Goal: Find specific page/section: Find specific page/section

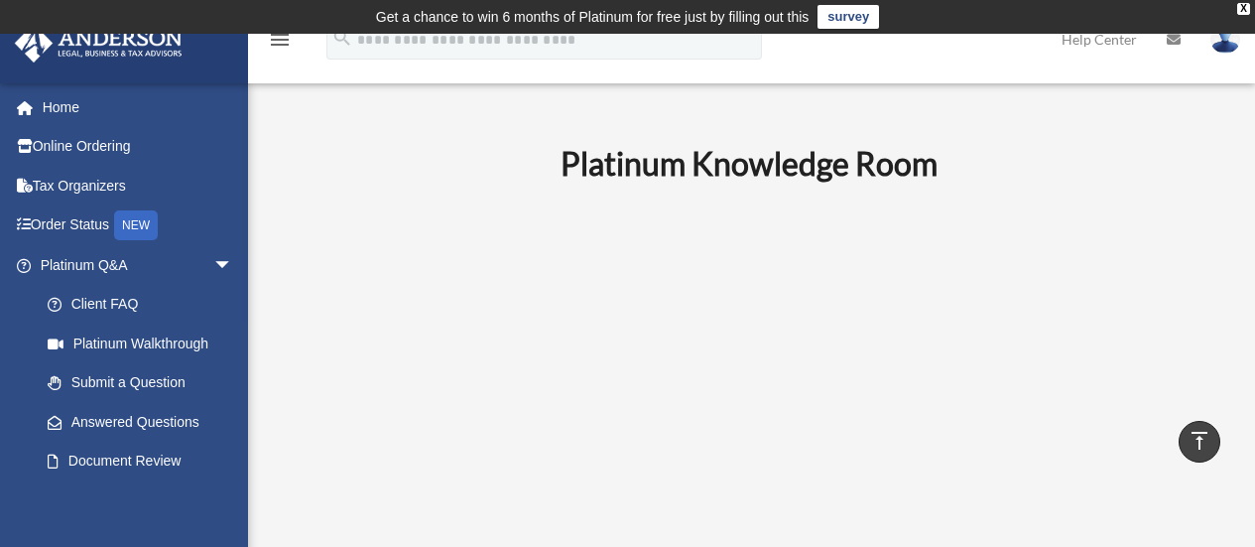
scroll to position [694, 0]
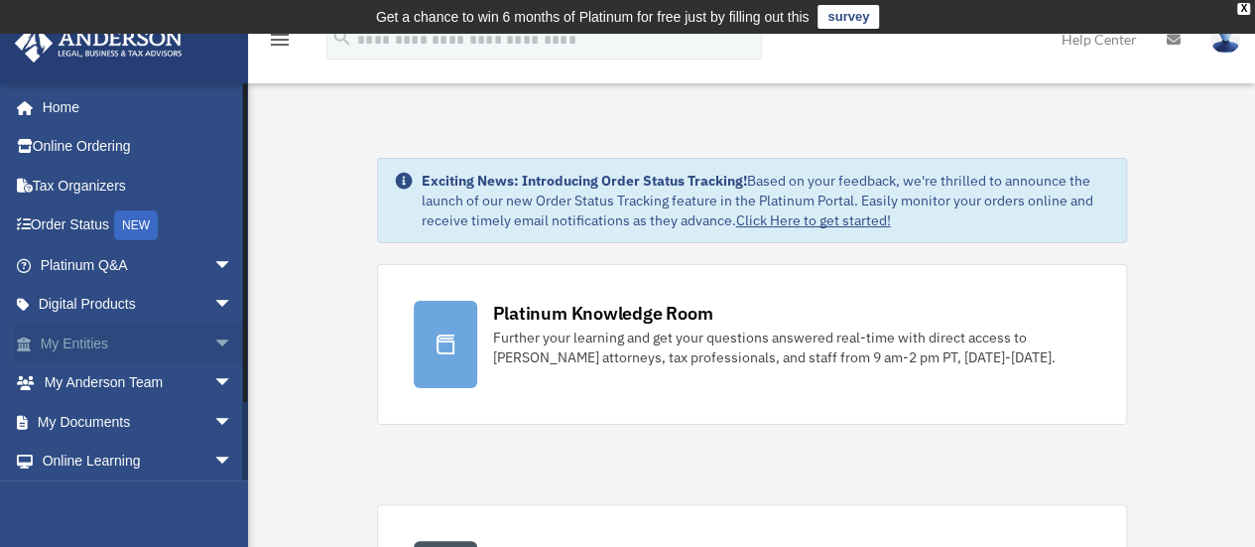
click at [68, 343] on link "My Entities arrow_drop_down" at bounding box center [138, 343] width 249 height 40
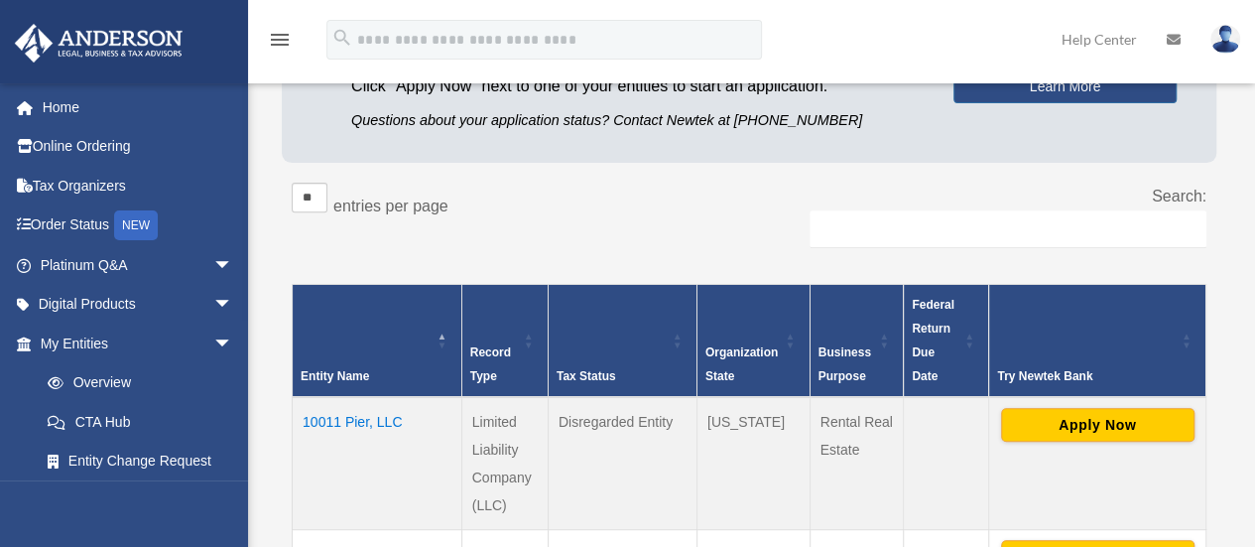
scroll to position [298, 0]
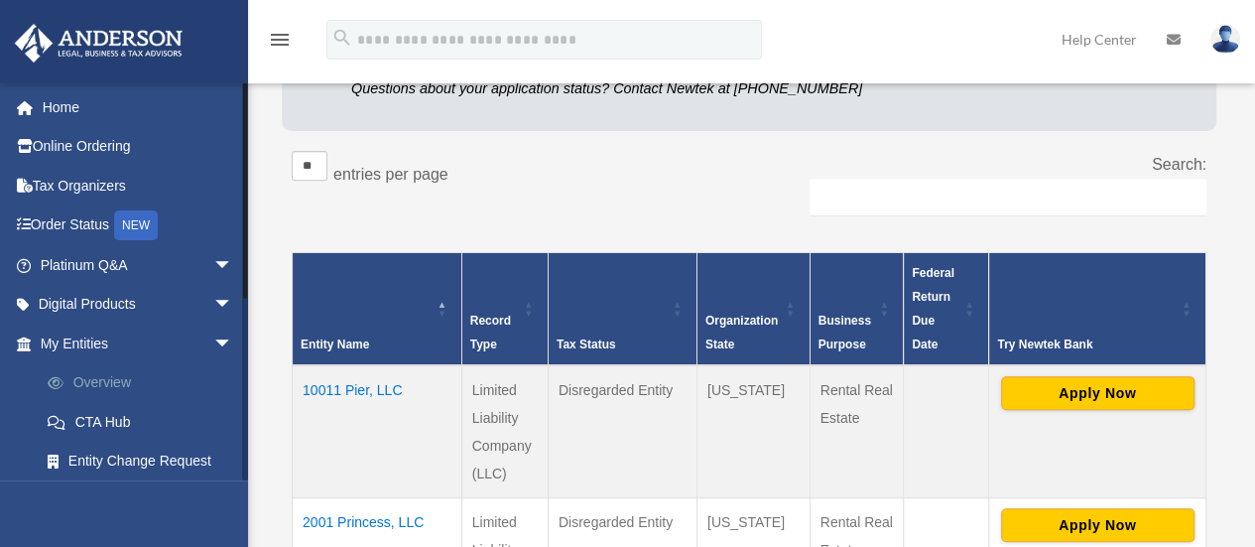
click at [99, 379] on link "Overview" at bounding box center [145, 383] width 235 height 40
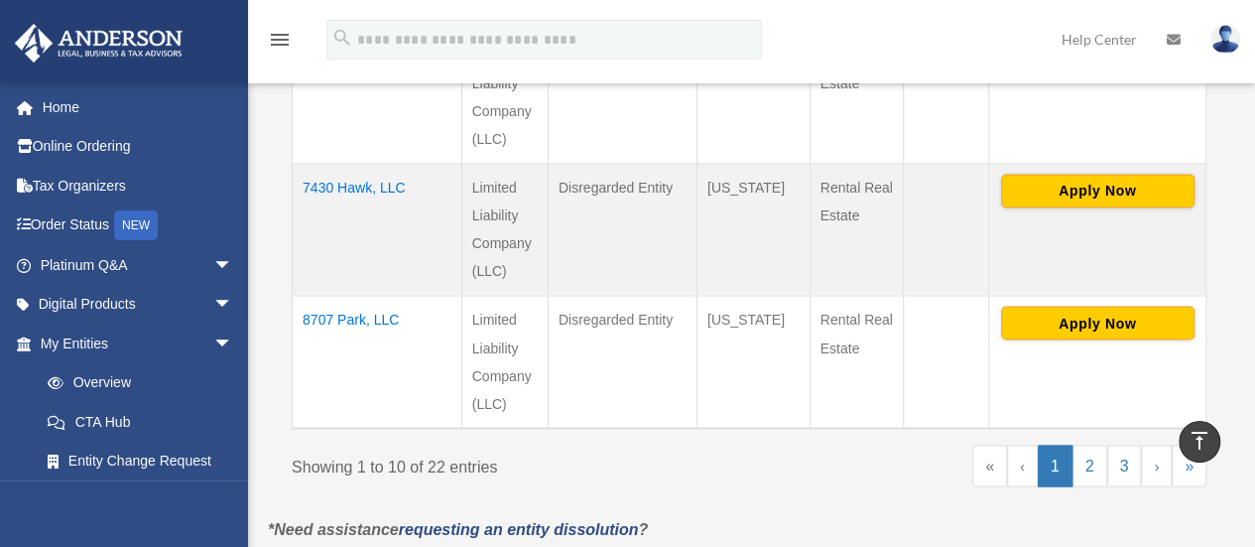
scroll to position [1587, 0]
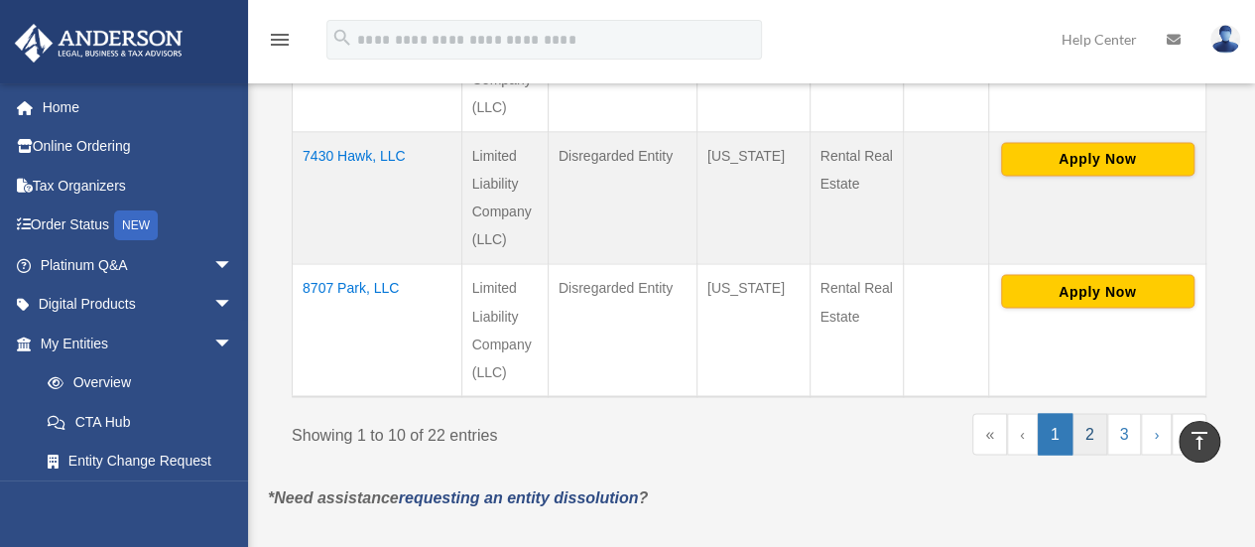
click at [1085, 413] on link "2" at bounding box center [1089, 434] width 35 height 42
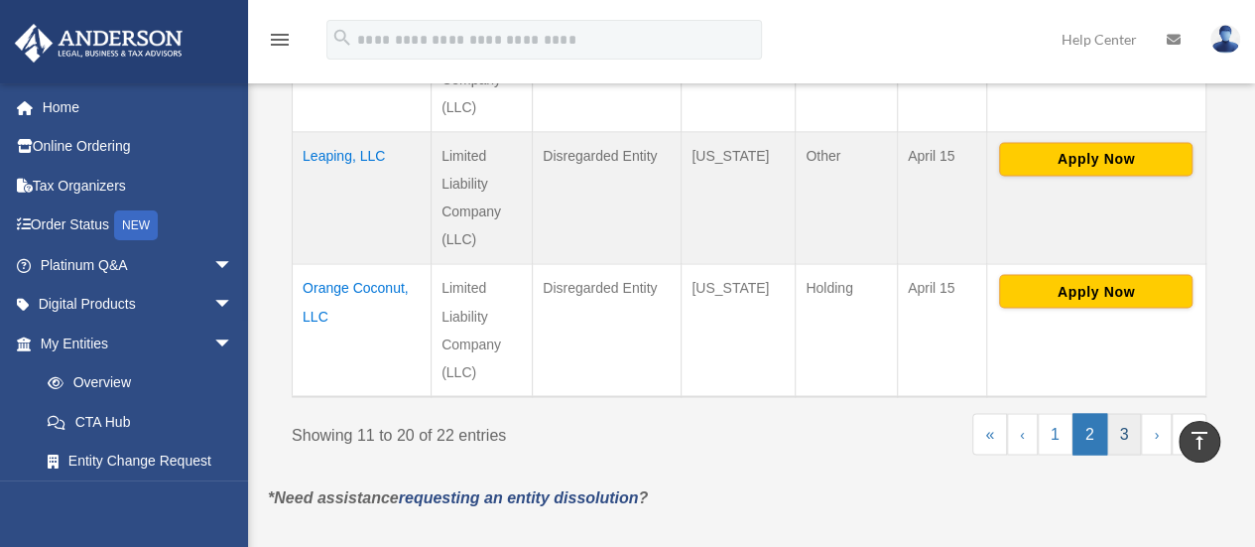
click at [1118, 413] on link "3" at bounding box center [1124, 434] width 35 height 42
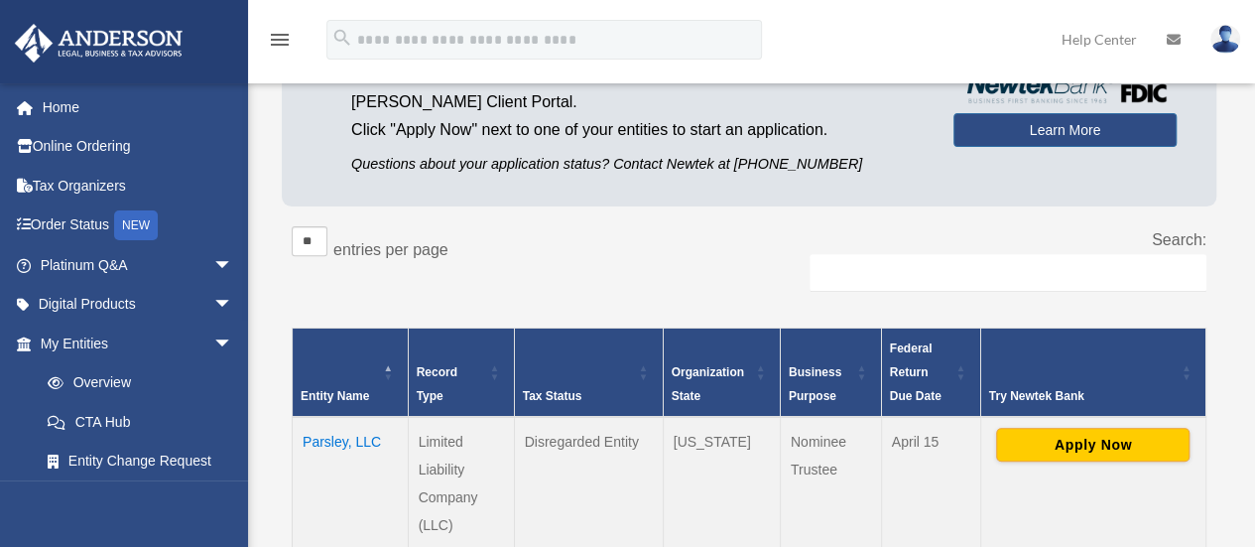
scroll to position [224, 0]
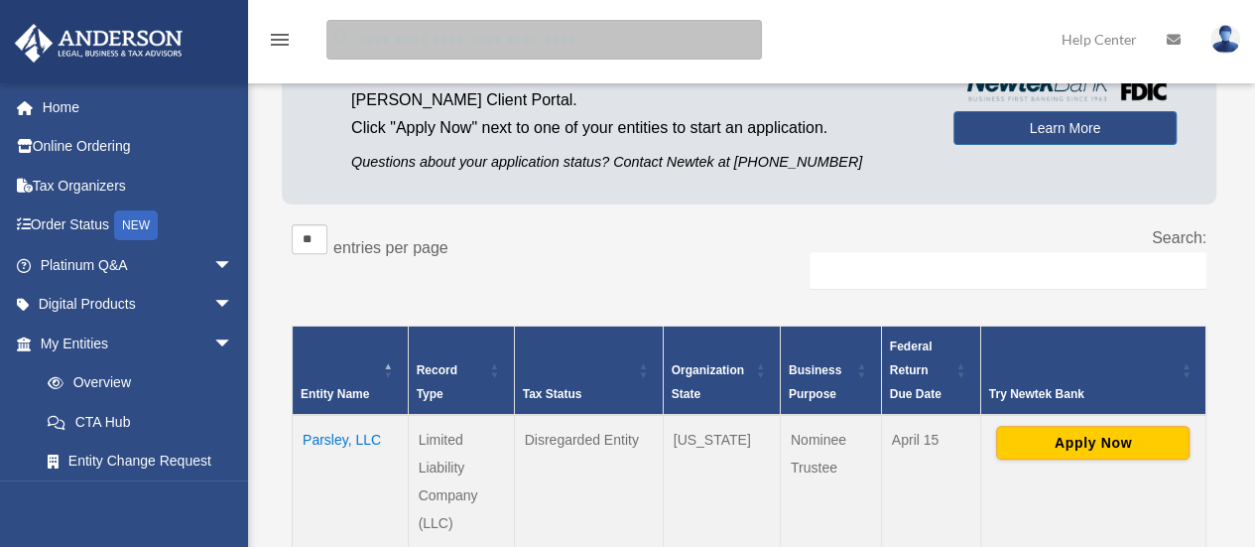
click at [413, 45] on input "search" at bounding box center [543, 40] width 435 height 40
type input "**********"
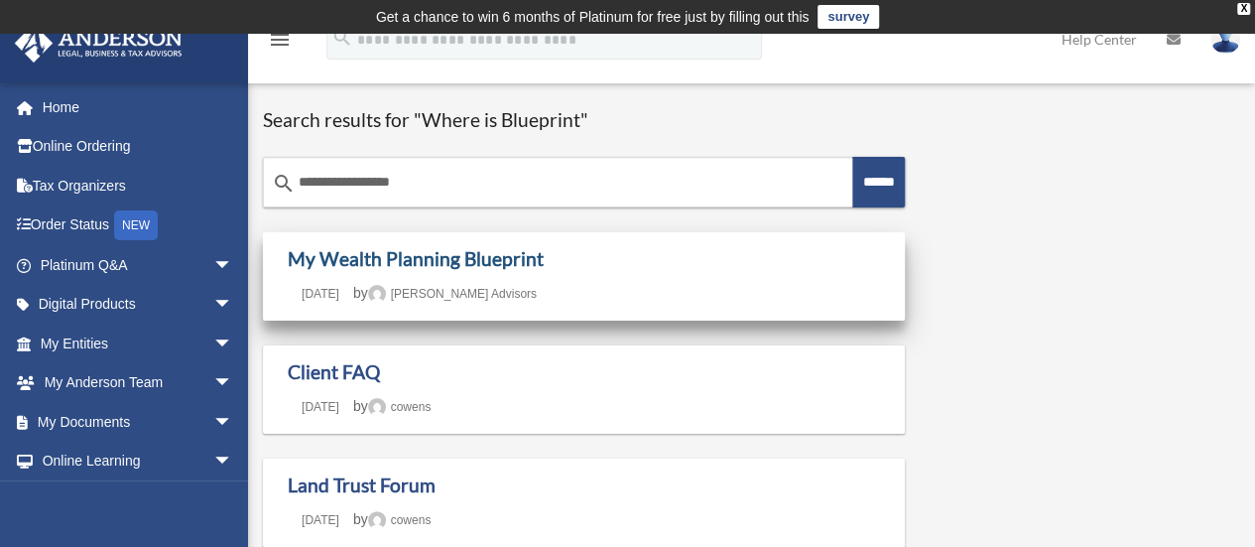
click at [425, 263] on link "My Wealth Planning Blueprint" at bounding box center [416, 258] width 256 height 23
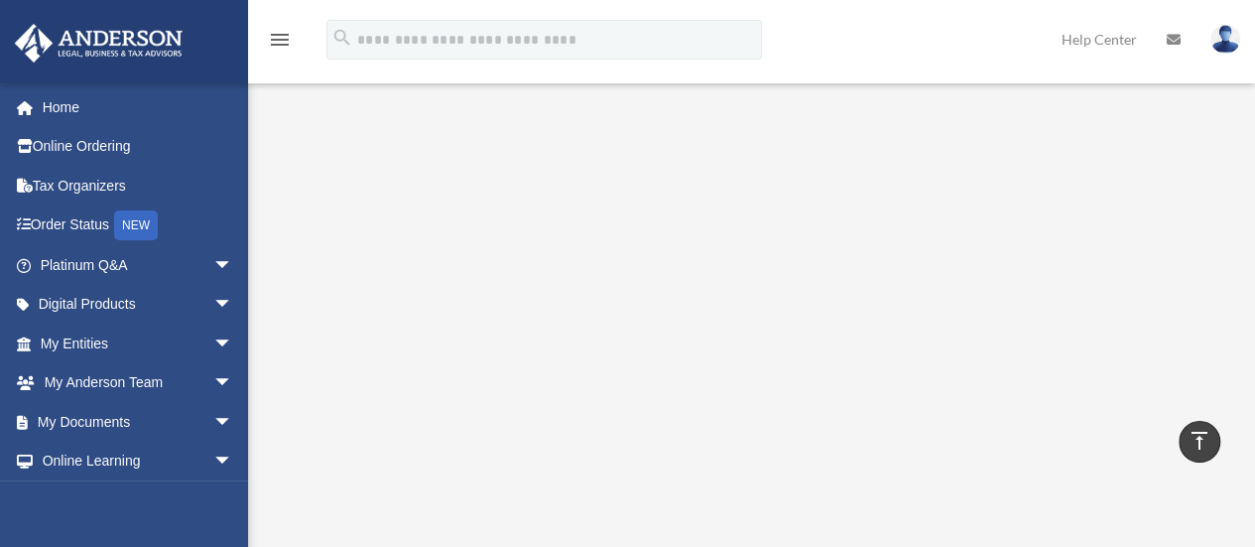
scroll to position [198, 0]
click at [282, 39] on icon "menu" at bounding box center [280, 40] width 24 height 24
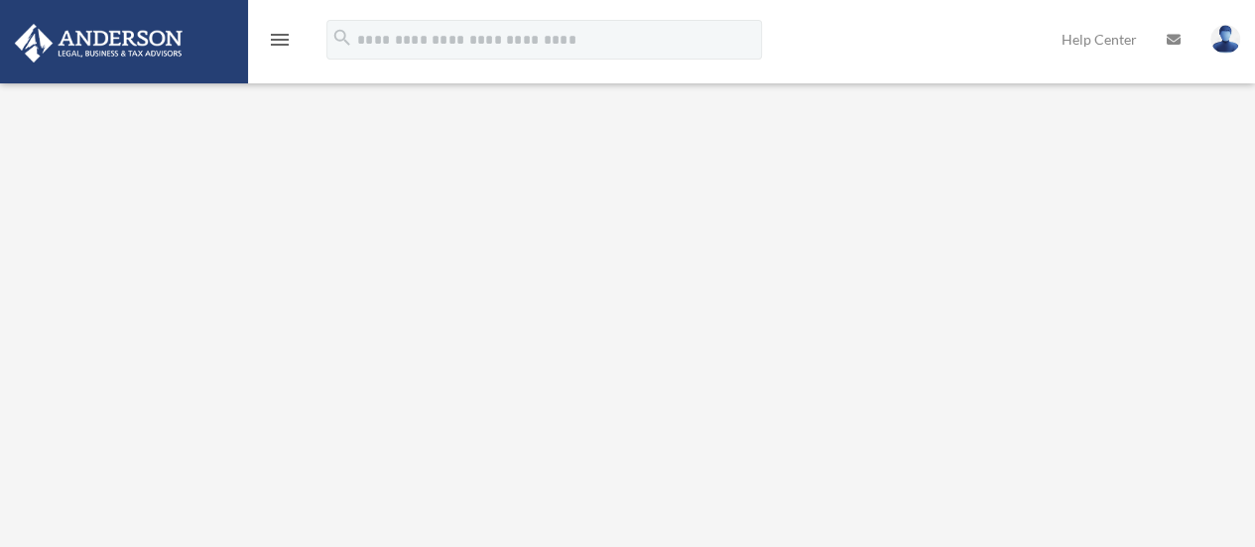
scroll to position [397, 0]
click at [1195, 435] on icon "vertical_align_top" at bounding box center [1199, 441] width 24 height 24
click at [280, 41] on icon "menu" at bounding box center [280, 40] width 24 height 24
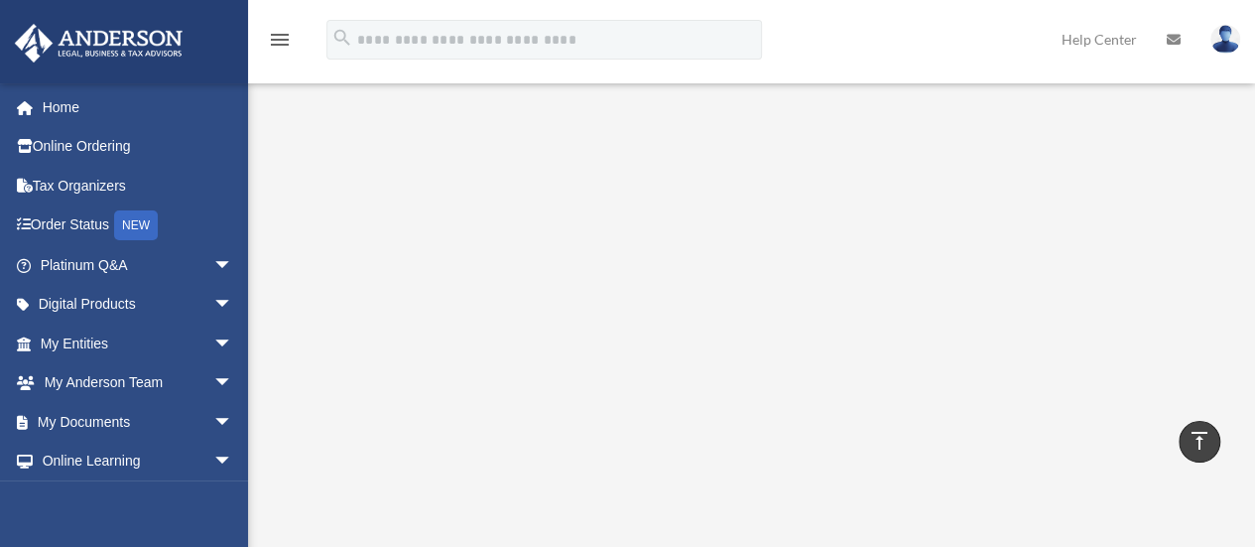
click at [278, 36] on icon "menu" at bounding box center [280, 40] width 24 height 24
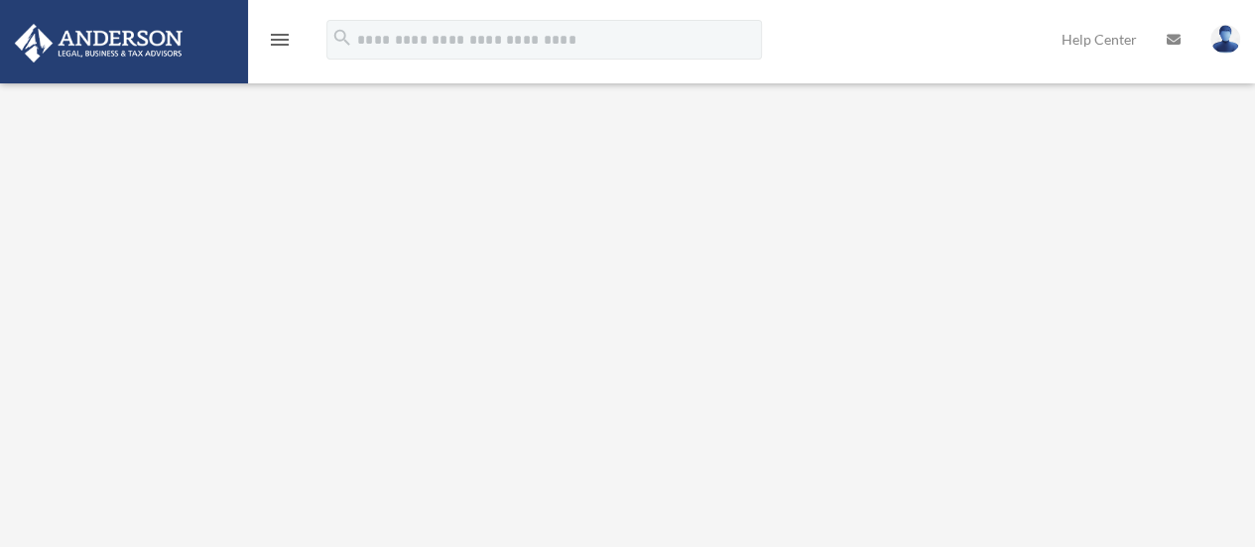
scroll to position [287, 0]
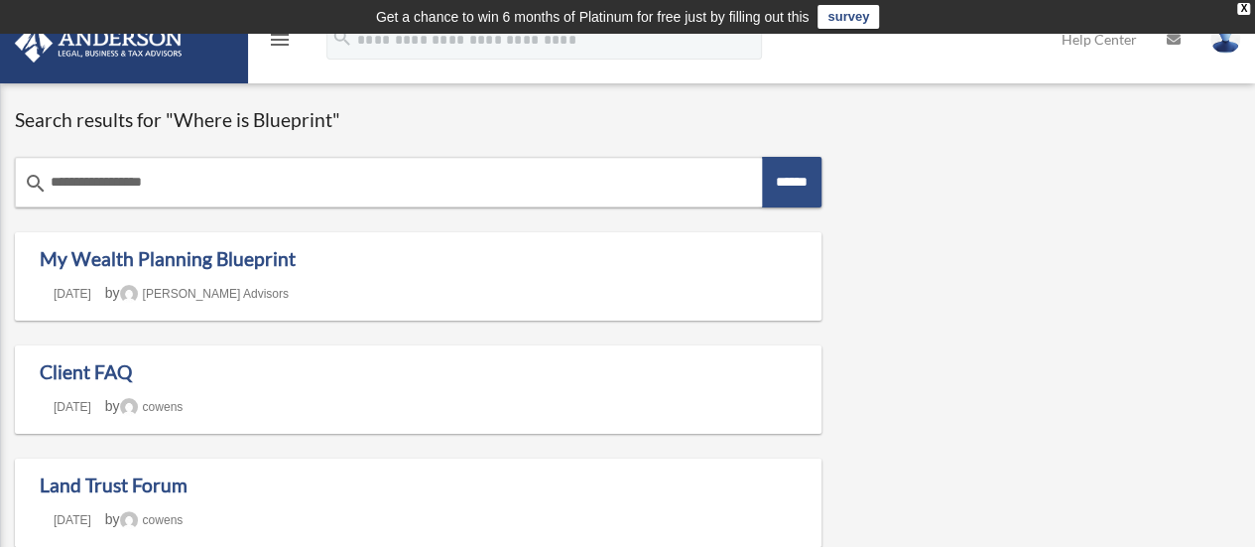
click at [350, 47] on icon "search" at bounding box center [342, 38] width 22 height 22
click at [277, 43] on icon "menu" at bounding box center [280, 40] width 24 height 24
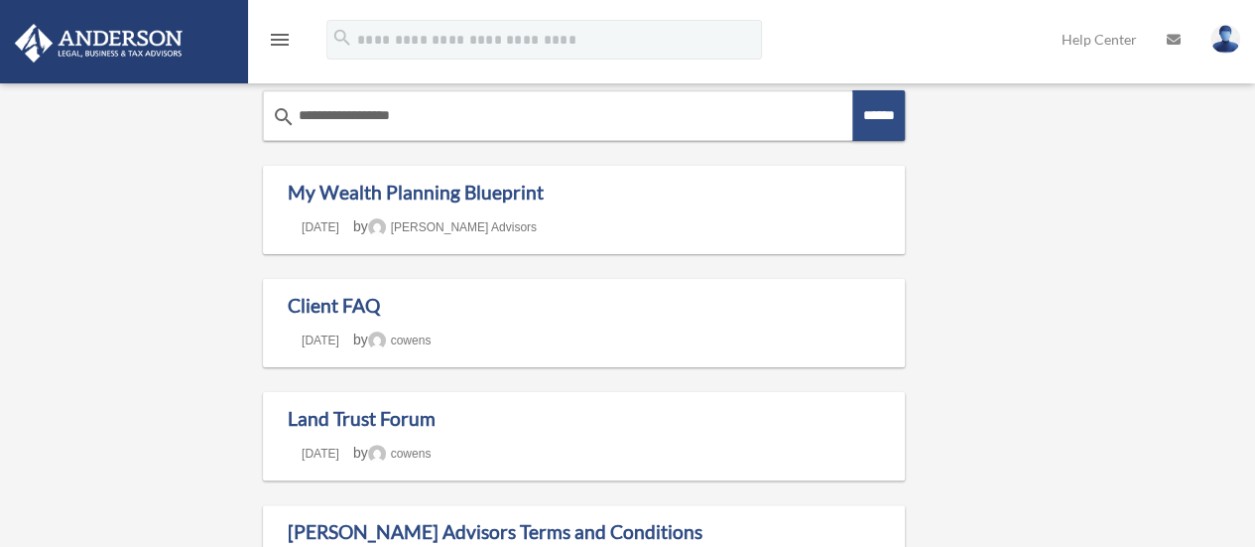
scroll to position [99, 0]
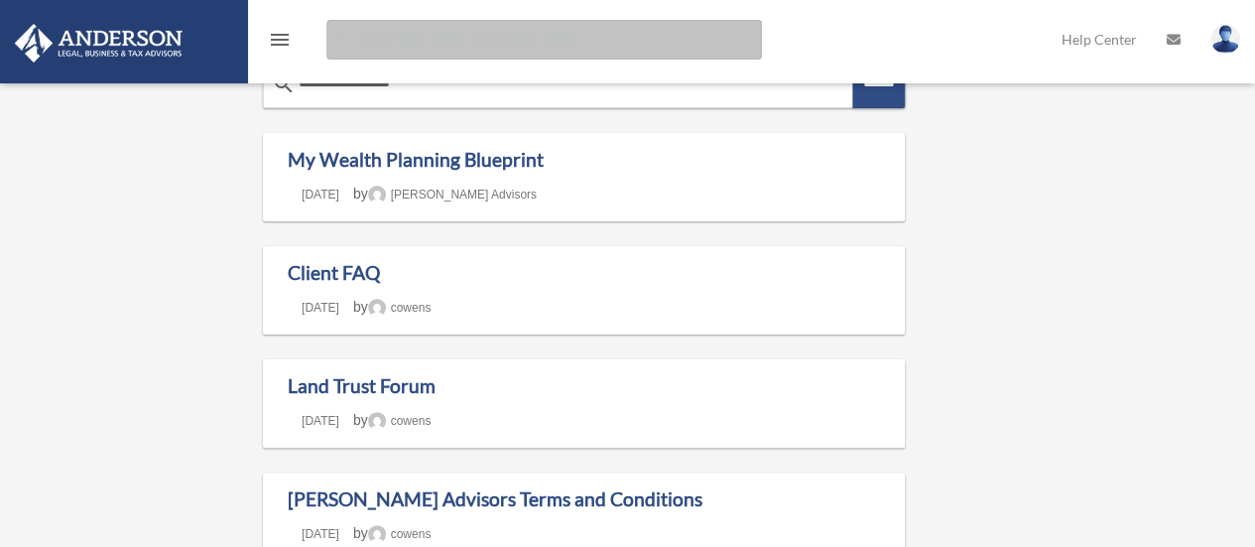
click at [366, 44] on input "Search for:" at bounding box center [543, 40] width 435 height 40
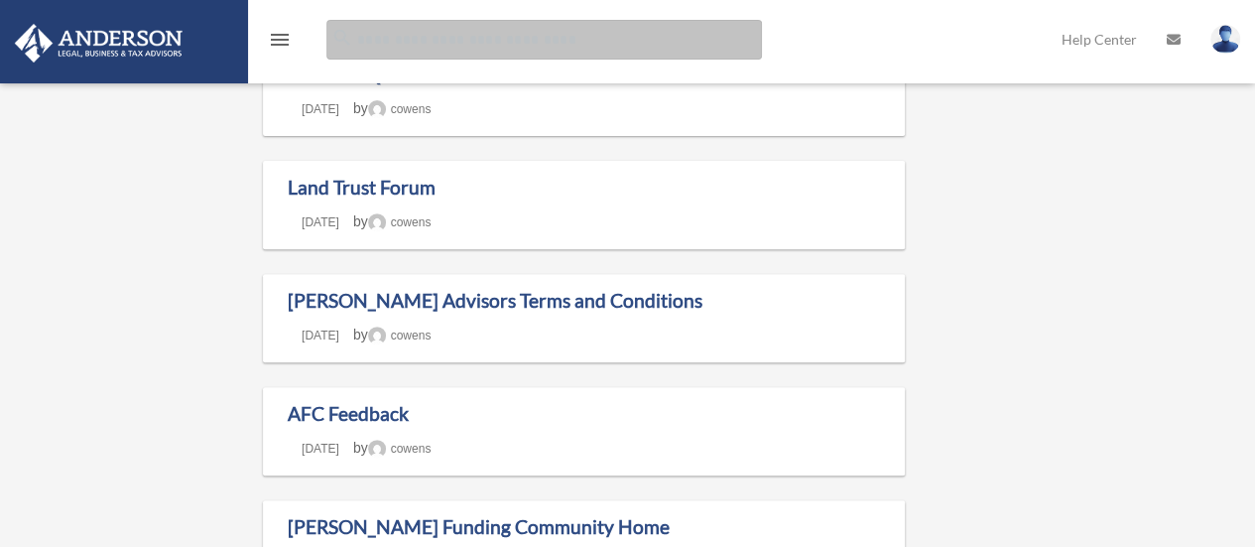
scroll to position [397, 0]
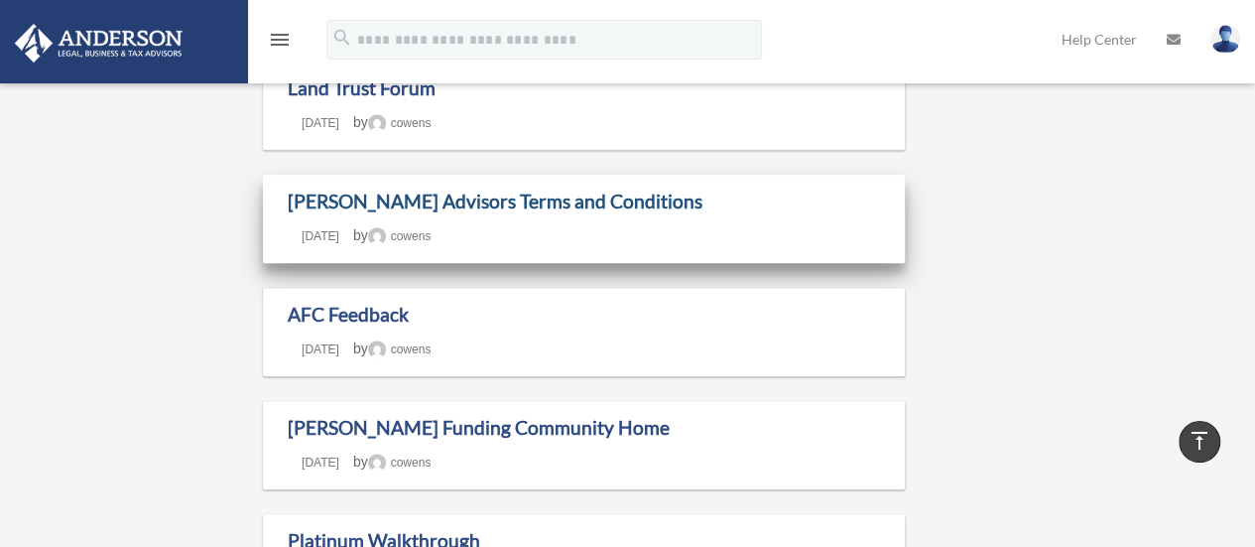
click at [457, 202] on link "Anderson Advisors Terms and Conditions" at bounding box center [495, 200] width 415 height 23
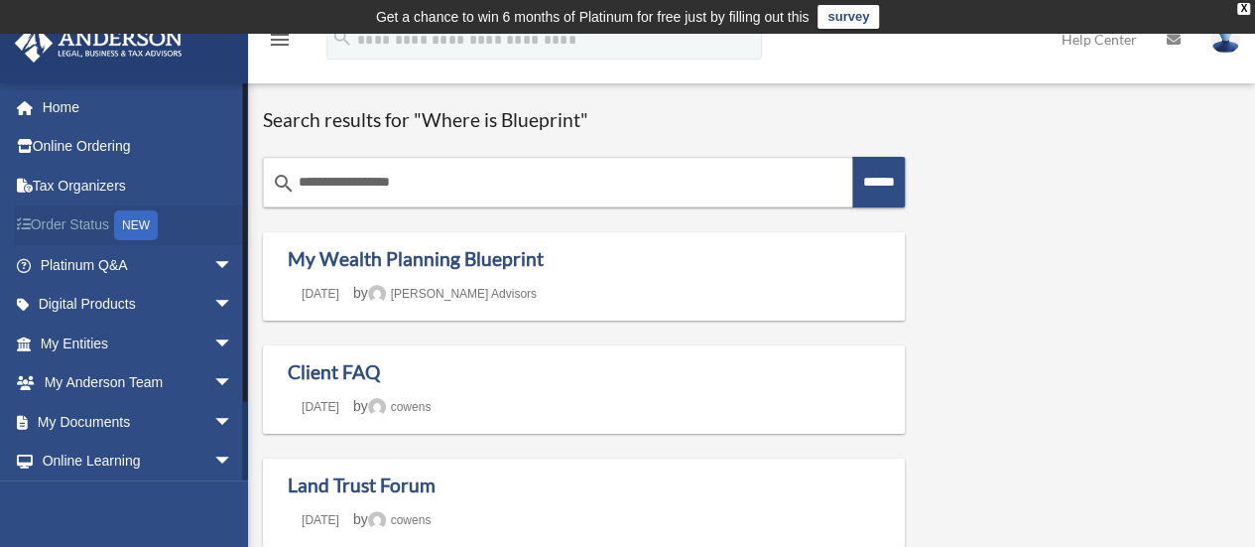
click at [89, 221] on link "Order Status NEW" at bounding box center [138, 225] width 249 height 41
